Goal: Register for event/course

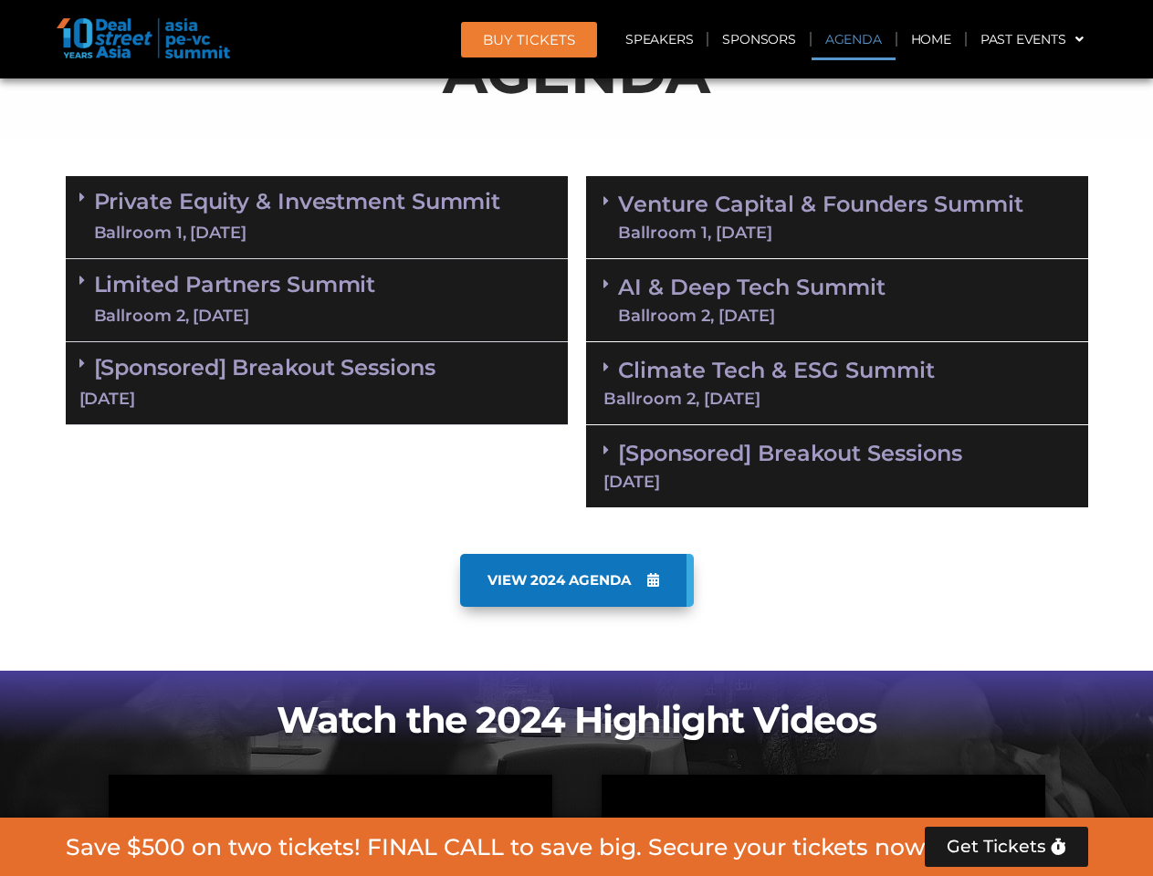
scroll to position [1131, 0]
